Goal: Task Accomplishment & Management: Complete application form

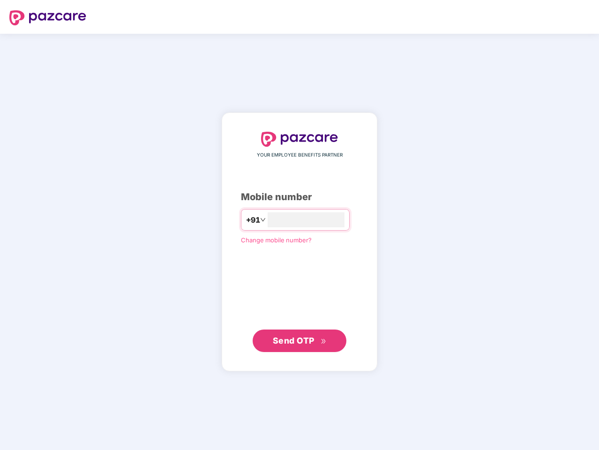
click at [300, 225] on input "number" at bounding box center [306, 219] width 77 height 15
click at [48, 18] on img at bounding box center [47, 17] width 77 height 15
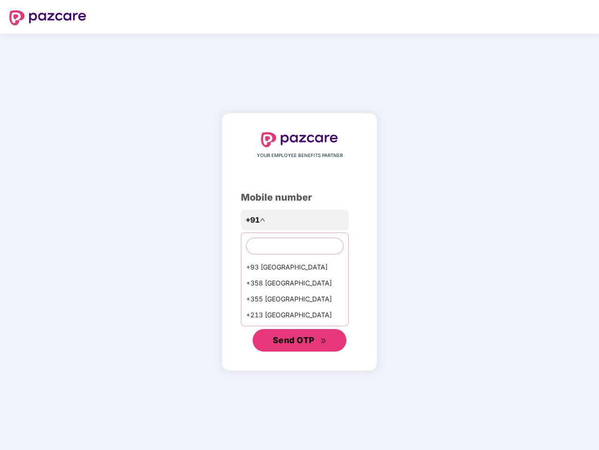
click at [300, 341] on span "Send OTP" at bounding box center [294, 340] width 42 height 10
